Goal: Information Seeking & Learning: Learn about a topic

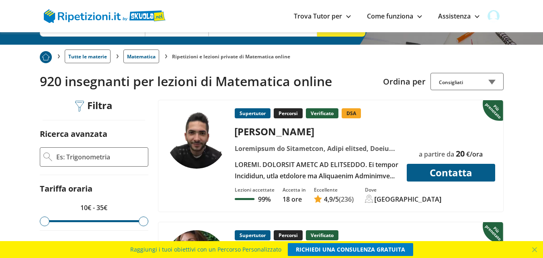
scroll to position [121, 0]
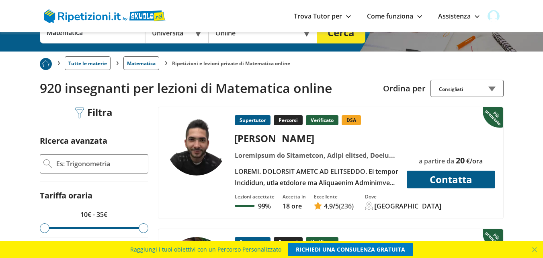
click at [480, 88] on div "Consigliati" at bounding box center [467, 88] width 73 height 17
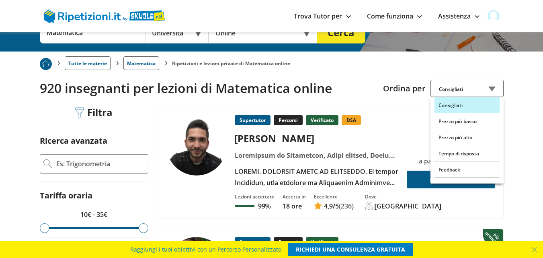
click at [493, 87] on div "Consigliati" at bounding box center [467, 88] width 73 height 17
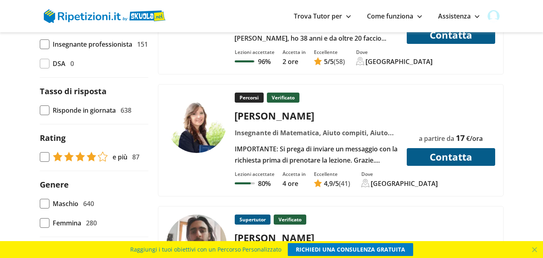
scroll to position [523, 0]
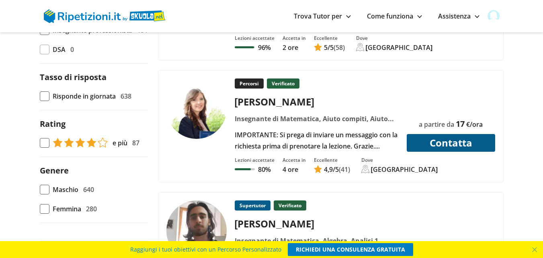
click at [331, 128] on div "Percorsi Verificato [PERSON_NAME] Insegnante di Matematica, [PERSON_NAME] compi…" at bounding box center [317, 114] width 170 height 73
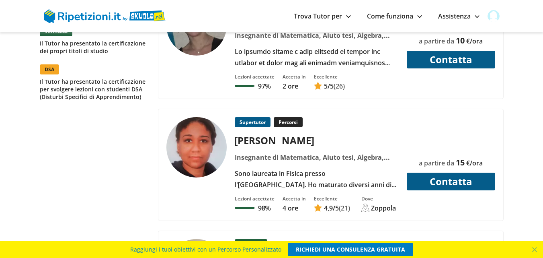
scroll to position [925, 0]
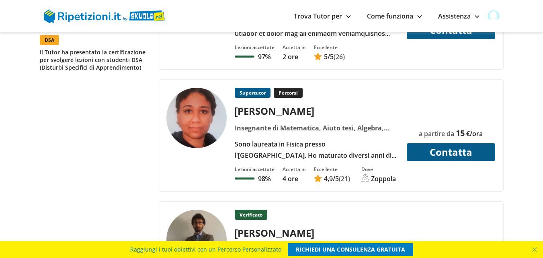
click at [288, 135] on div "Supertutor Percorsi [PERSON_NAME]" at bounding box center [317, 124] width 170 height 73
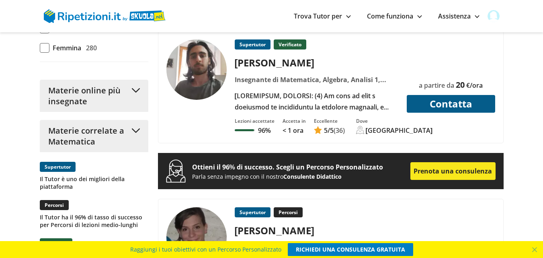
scroll to position [885, 0]
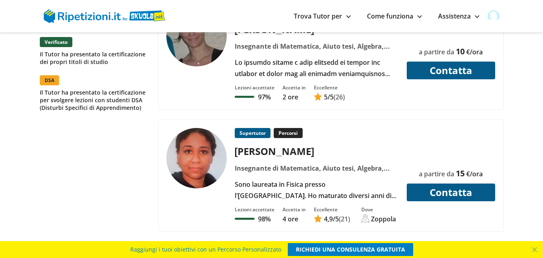
click at [459, 193] on button "Contatta" at bounding box center [451, 192] width 88 height 18
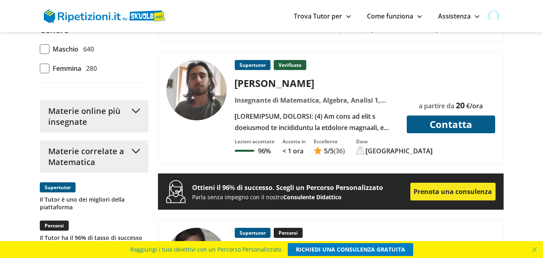
scroll to position [563, 0]
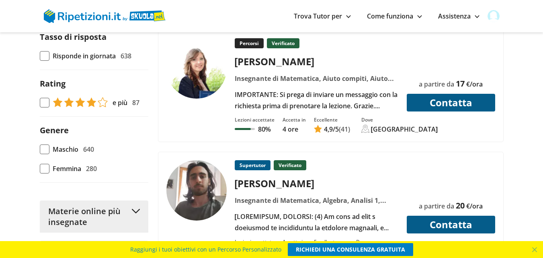
click at [191, 79] on img at bounding box center [196, 68] width 60 height 60
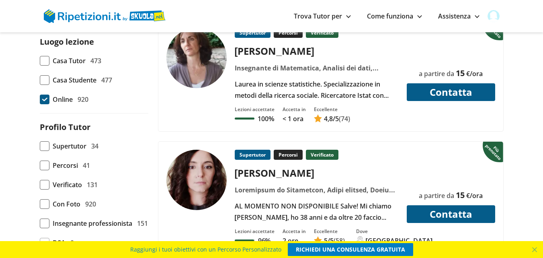
scroll to position [241, 0]
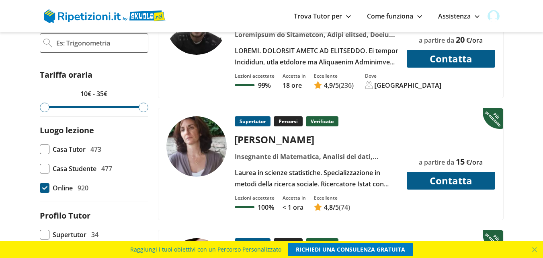
click at [201, 138] on img at bounding box center [196, 146] width 60 height 60
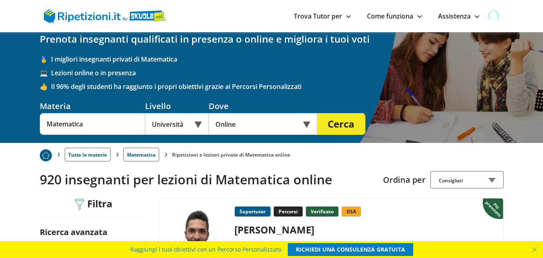
scroll to position [0, 0]
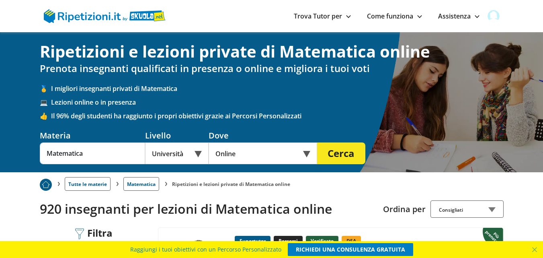
click at [107, 141] on div "Materia Matematica" at bounding box center [92, 147] width 105 height 34
click at [102, 150] on input "Matematica" at bounding box center [92, 153] width 105 height 22
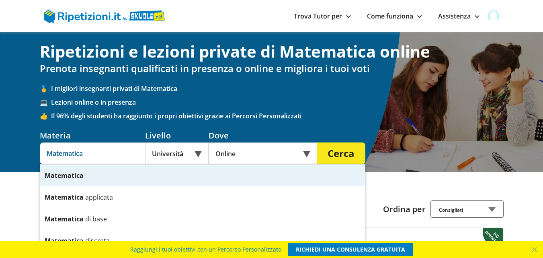
type input "Matematica"
click at [342, 152] on button "Cerca" at bounding box center [341, 153] width 48 height 22
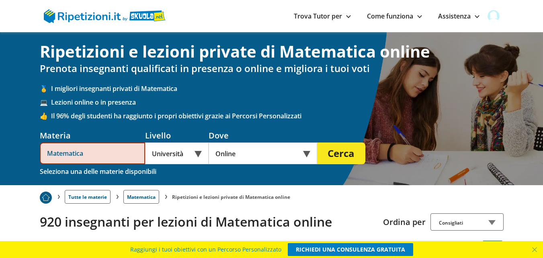
click at [102, 152] on input "Matematica" at bounding box center [92, 153] width 105 height 22
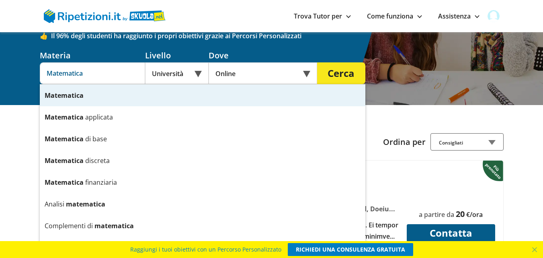
scroll to position [161, 0]
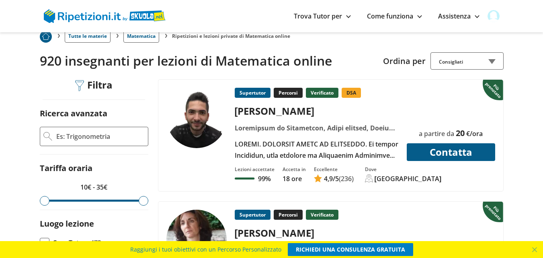
click at [209, 124] on img at bounding box center [196, 118] width 60 height 60
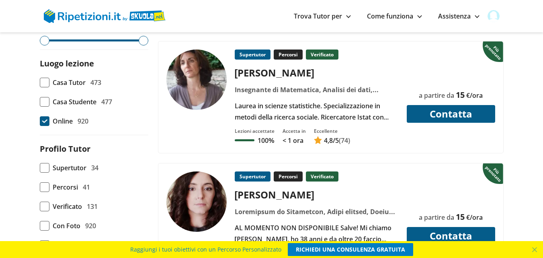
scroll to position [322, 0]
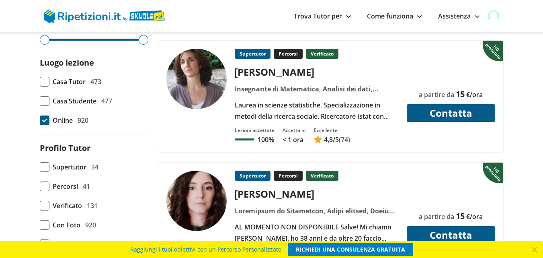
click at [195, 86] on img at bounding box center [196, 79] width 60 height 60
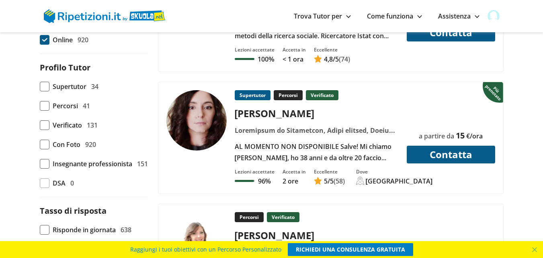
scroll to position [442, 0]
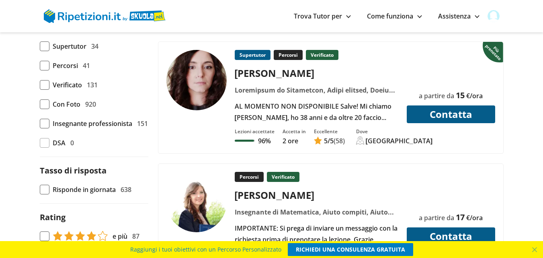
click at [197, 84] on img at bounding box center [196, 80] width 60 height 60
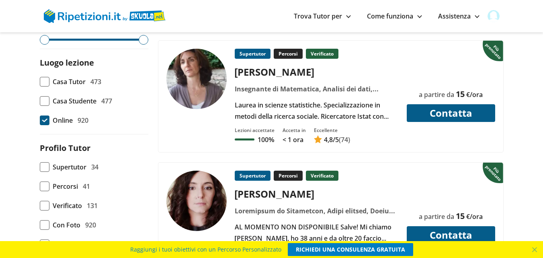
scroll to position [362, 0]
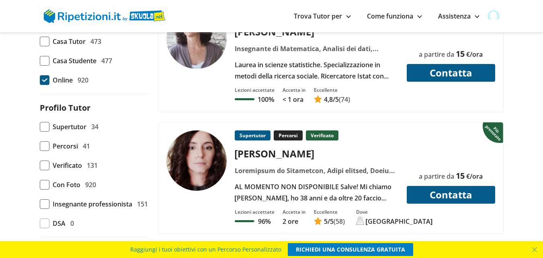
click at [200, 165] on img at bounding box center [196, 160] width 60 height 60
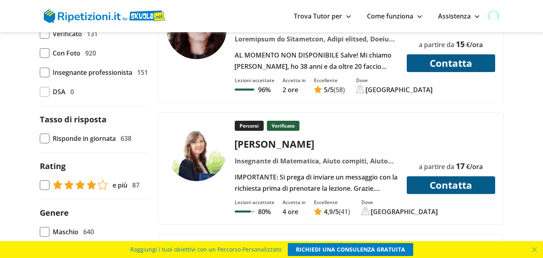
scroll to position [523, 0]
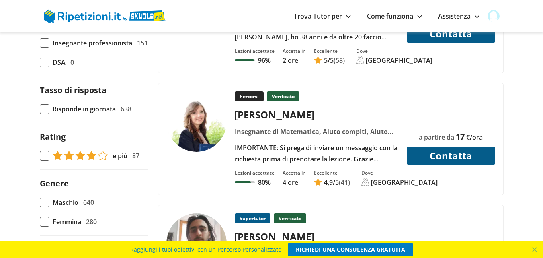
click at [198, 132] on img at bounding box center [196, 121] width 60 height 60
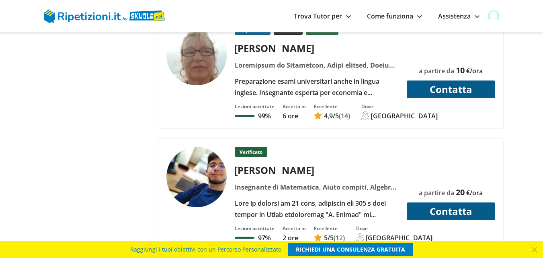
scroll to position [1448, 0]
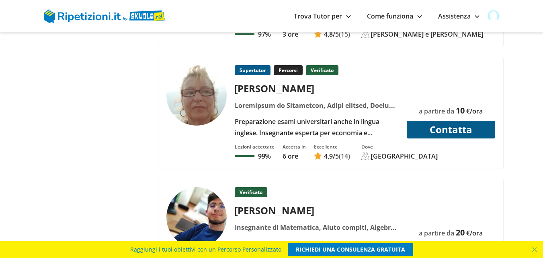
click at [209, 90] on img at bounding box center [196, 95] width 60 height 60
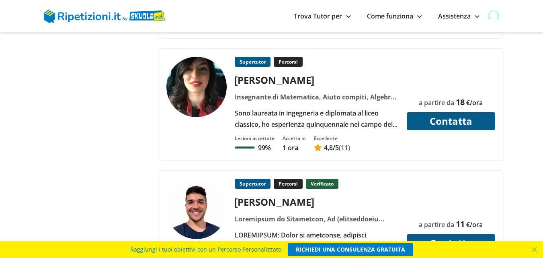
scroll to position [1930, 0]
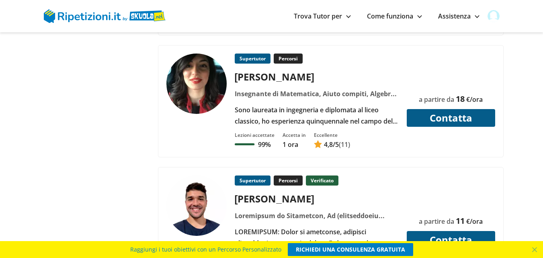
click at [188, 86] on img at bounding box center [196, 83] width 60 height 60
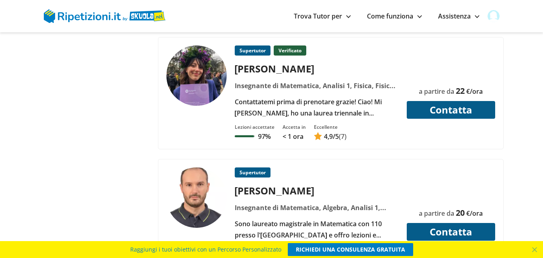
scroll to position [2533, 0]
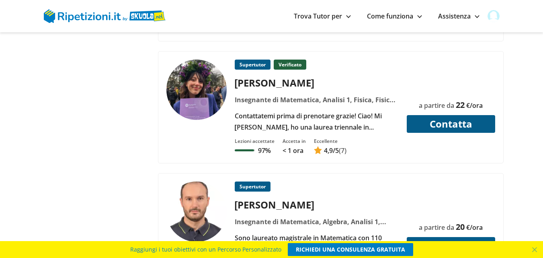
click at [194, 97] on img at bounding box center [196, 90] width 60 height 60
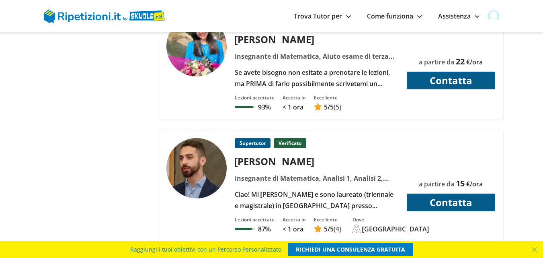
scroll to position [2775, 0]
